Goal: Information Seeking & Learning: Learn about a topic

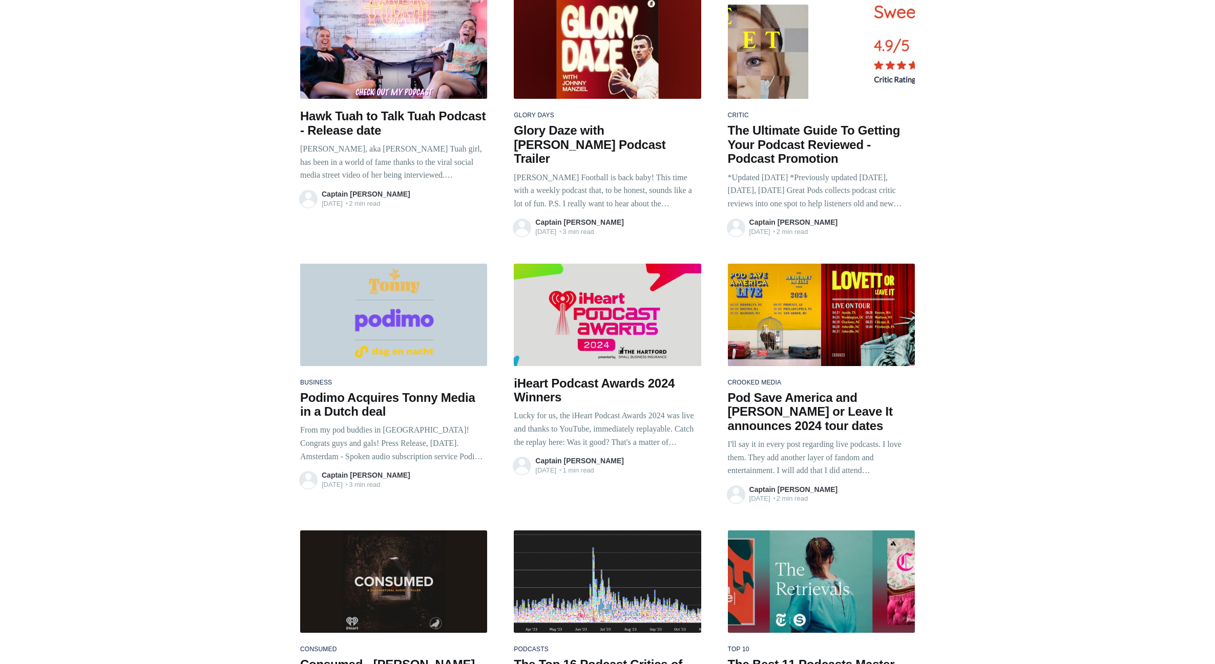
scroll to position [3858, 0]
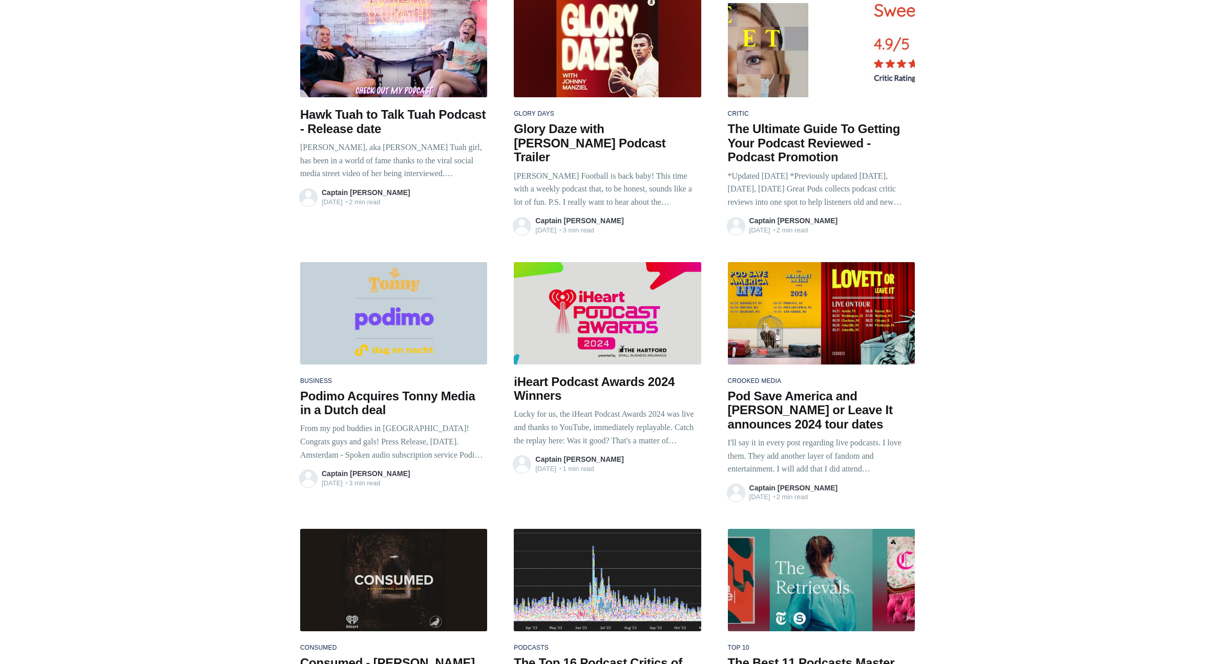
click at [749, 122] on h2 "The Ultimate Guide To Getting Your Podcast Reviewed - Podcast Promotion" at bounding box center [821, 143] width 187 height 43
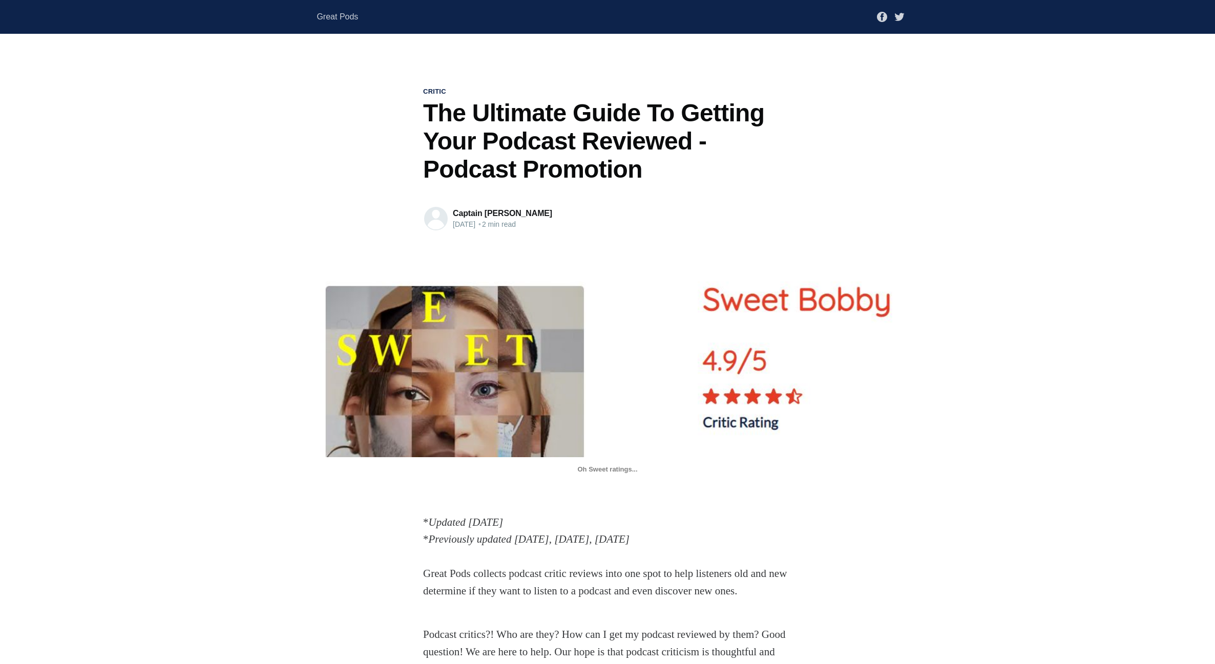
click at [938, 365] on header "critic The Ultimate Guide To Getting Your Podcast Reviewed - Podcast Promotion …" at bounding box center [607, 300] width 1215 height 427
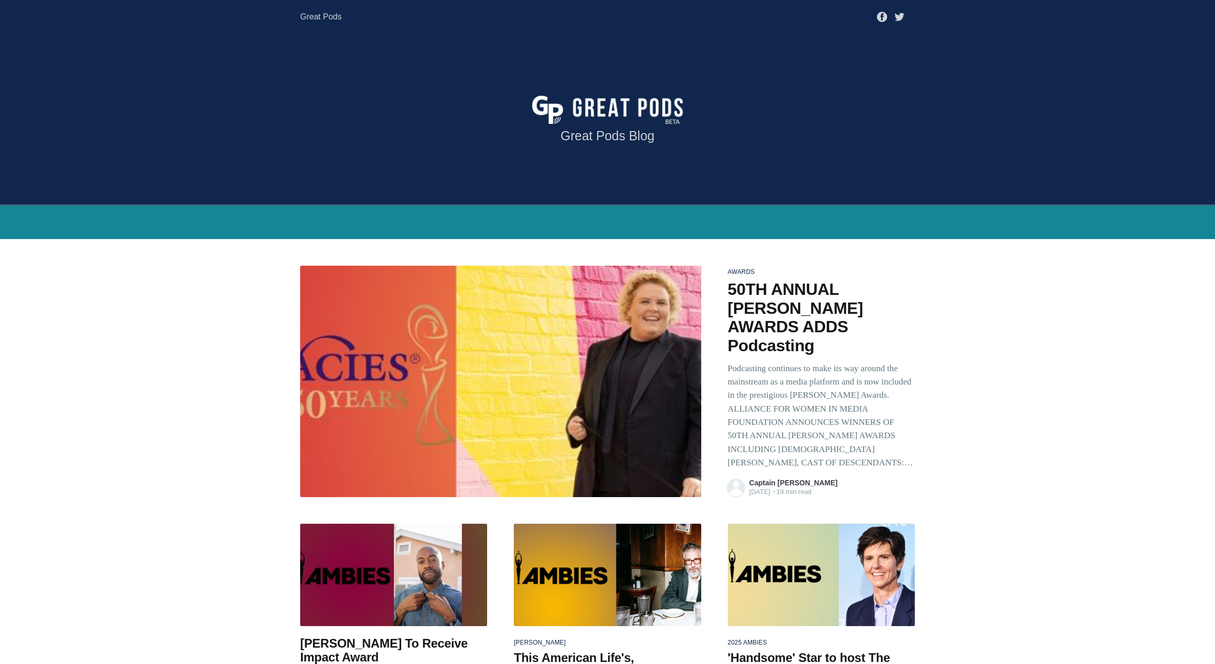
scroll to position [2014, 0]
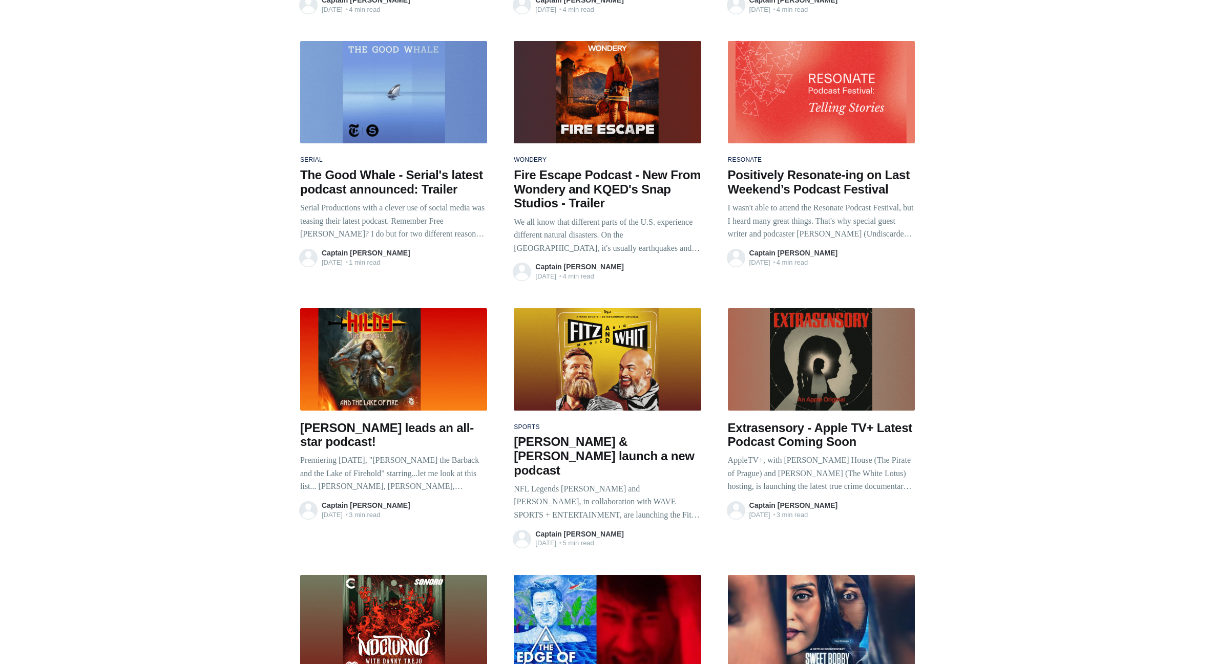
drag, startPoint x: 1212, startPoint y: 74, endPoint x: 1180, endPoint y: 50, distance: 40.3
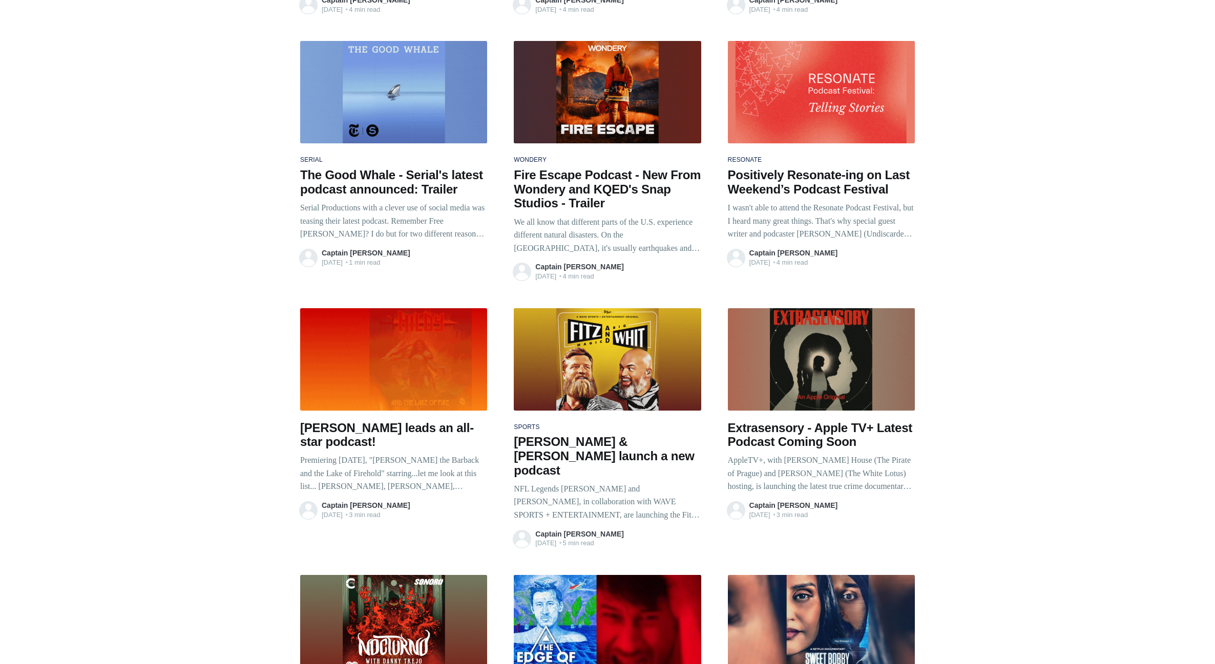
click at [1212, 74] on main "awards 50TH ANNUAL GRACIE AWARDS ADDS Podcasting Podcasting continues to make i…" at bounding box center [607, 559] width 1215 height 4668
